Goal: Information Seeking & Learning: Learn about a topic

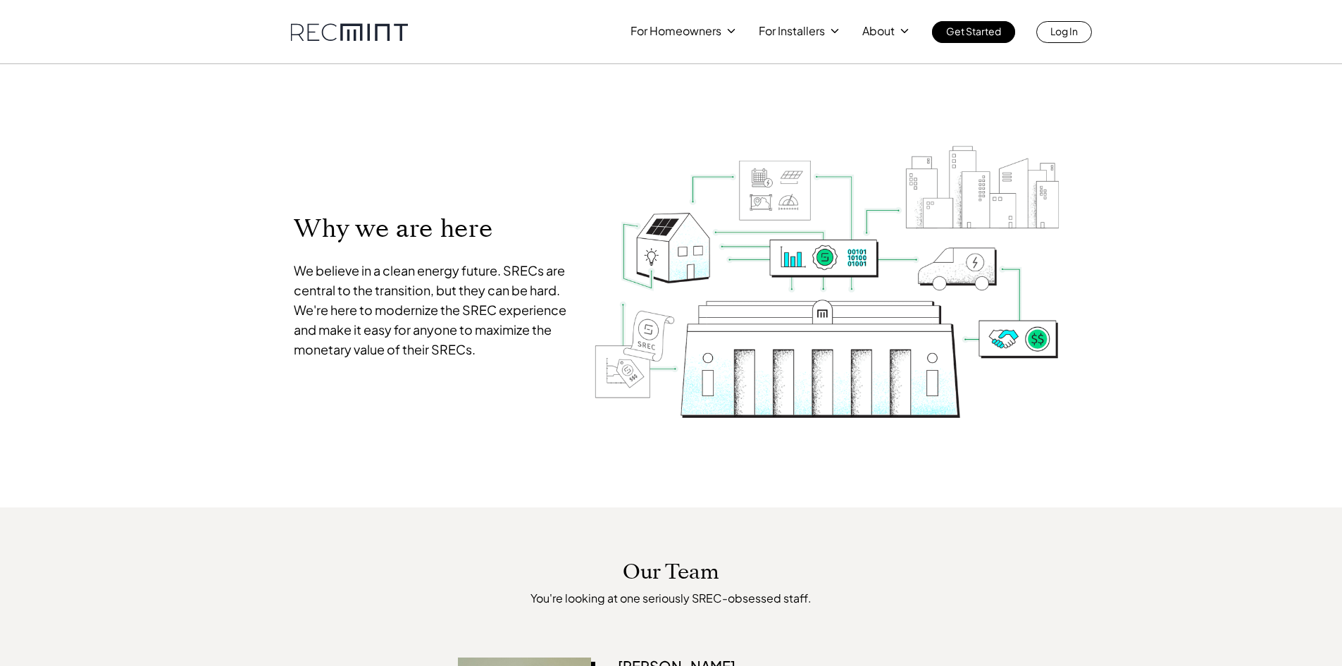
click at [374, 40] on link at bounding box center [349, 32] width 117 height 18
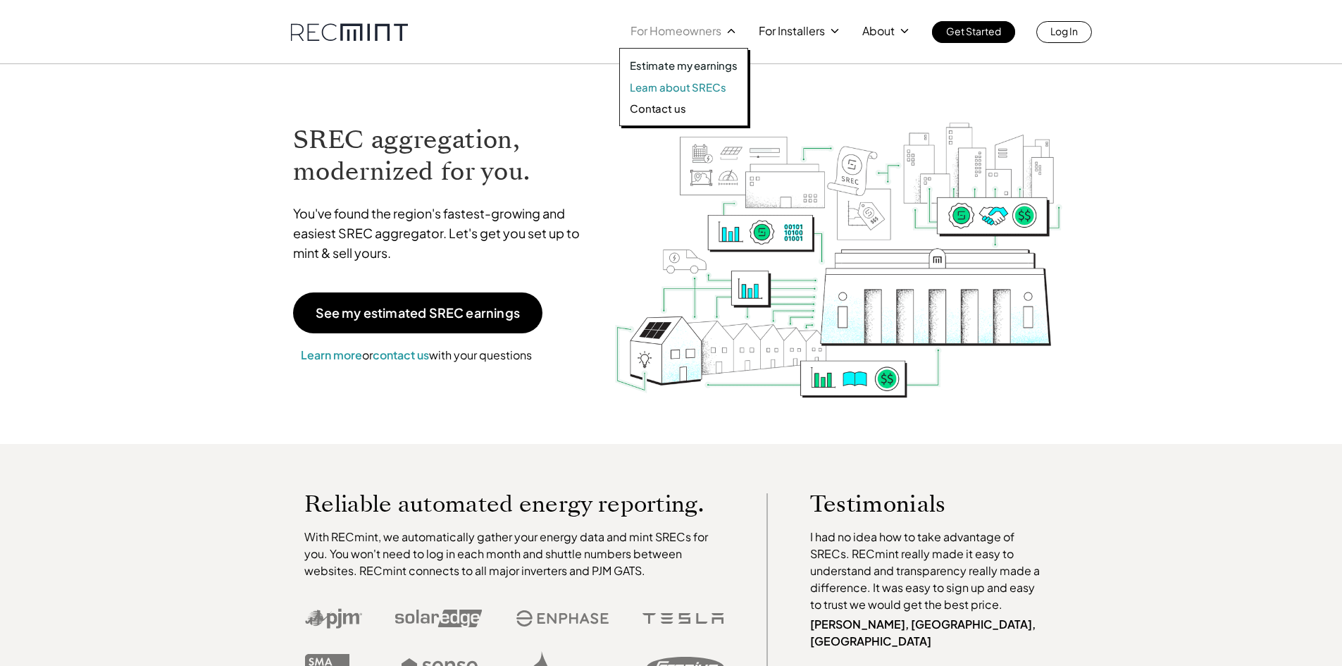
click at [675, 85] on p "Learn about SRECs" at bounding box center [678, 87] width 96 height 14
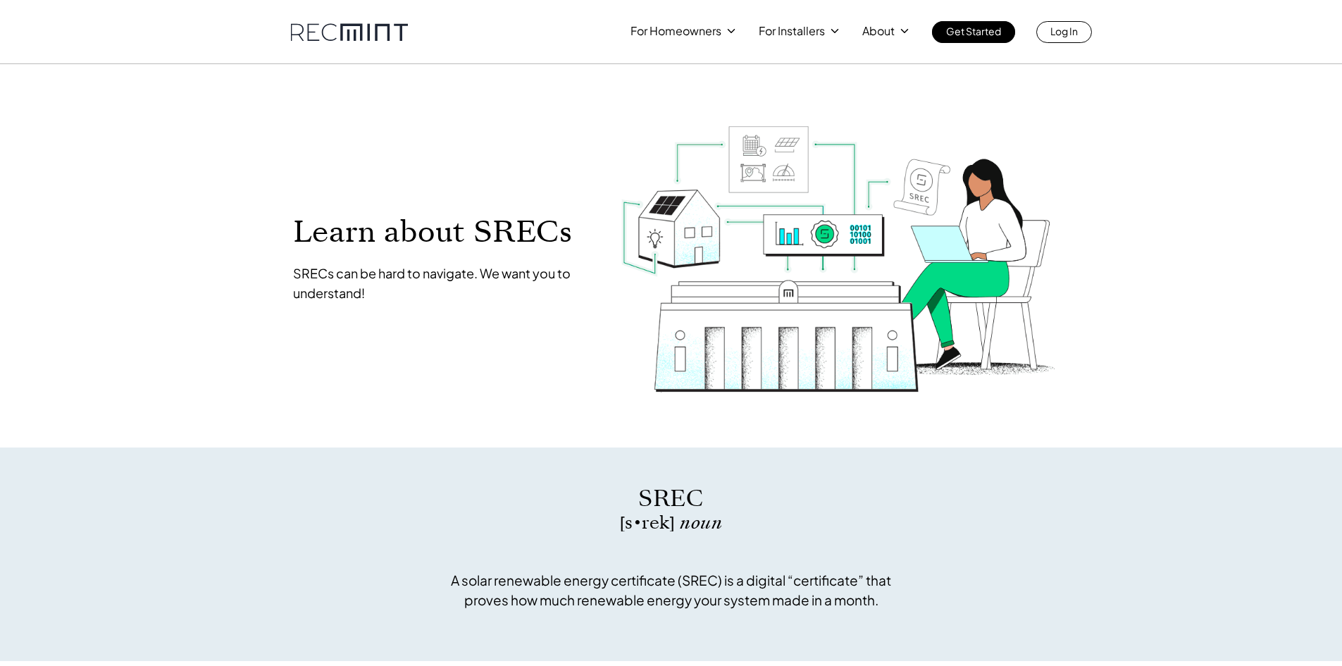
click at [341, 33] on link at bounding box center [349, 32] width 117 height 18
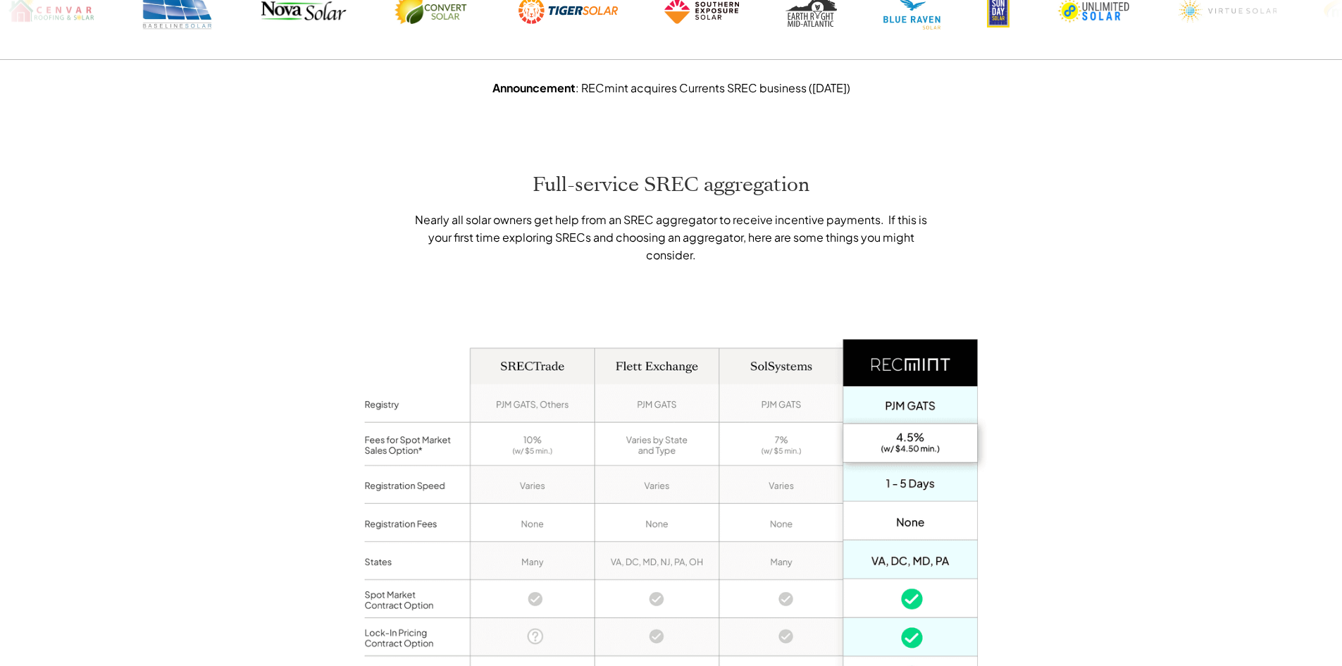
scroll to position [792, 0]
click at [1273, 407] on div "Full-service SREC aggregation Nearly all solar owners get help from an SREC agg…" at bounding box center [671, 502] width 1342 height 803
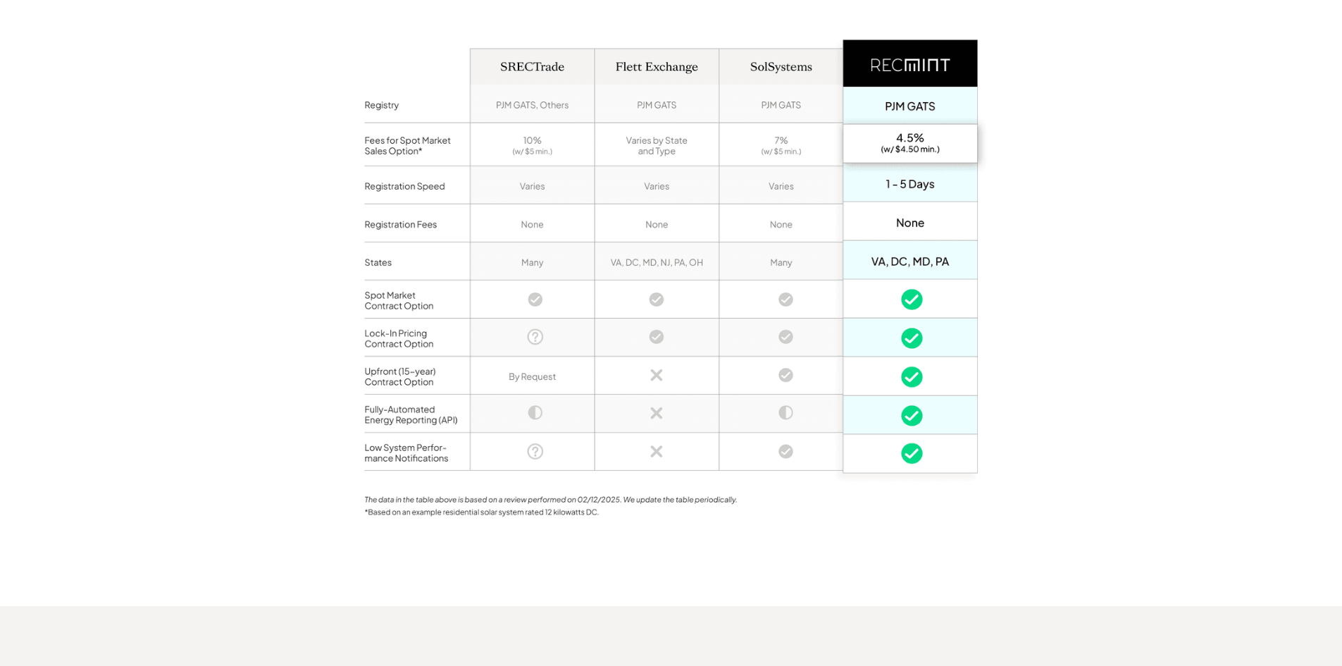
scroll to position [1090, 0]
